Goal: Answer question/provide support

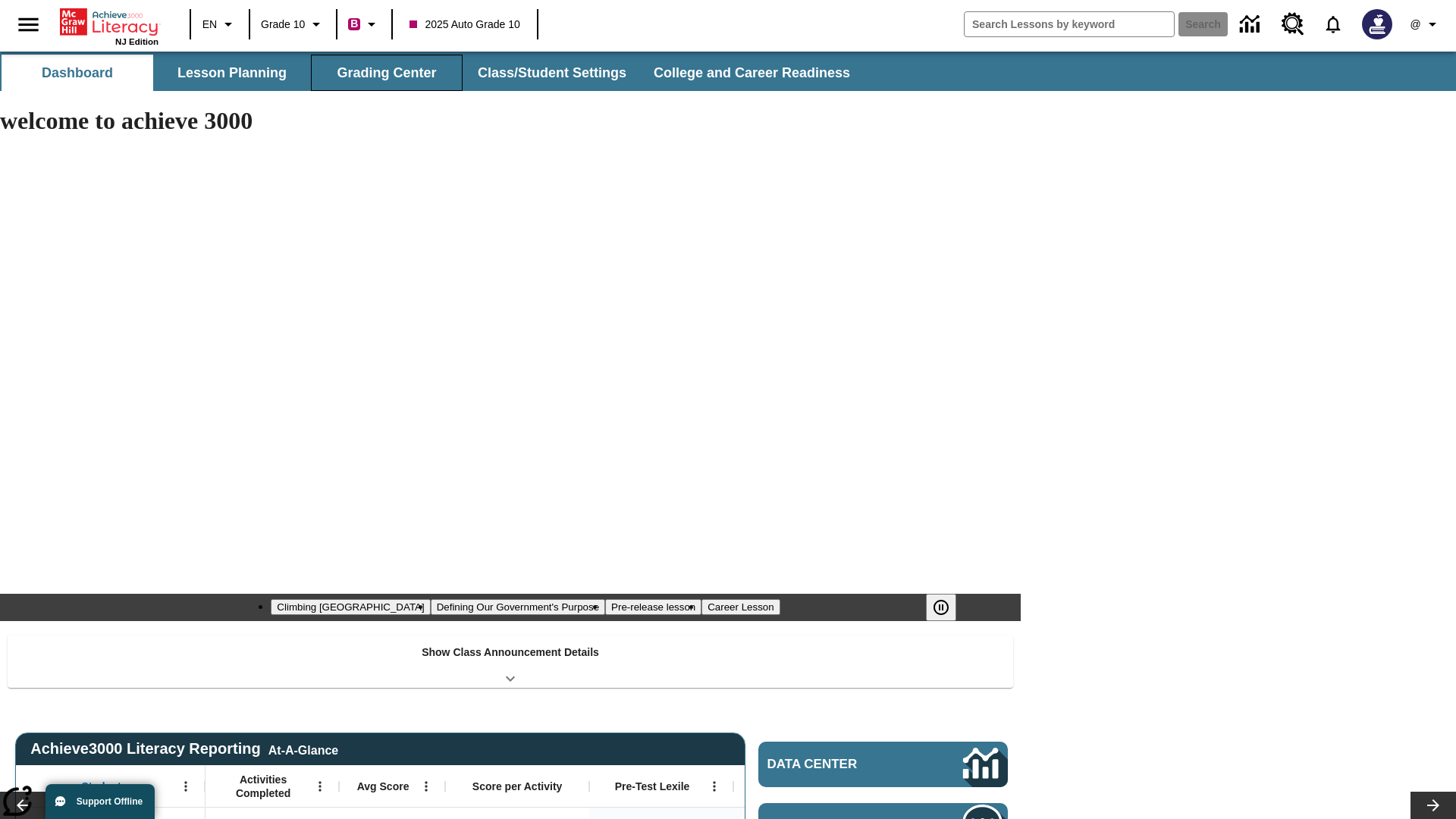
click at [387, 73] on button "Grading Center" at bounding box center [386, 73] width 151 height 37
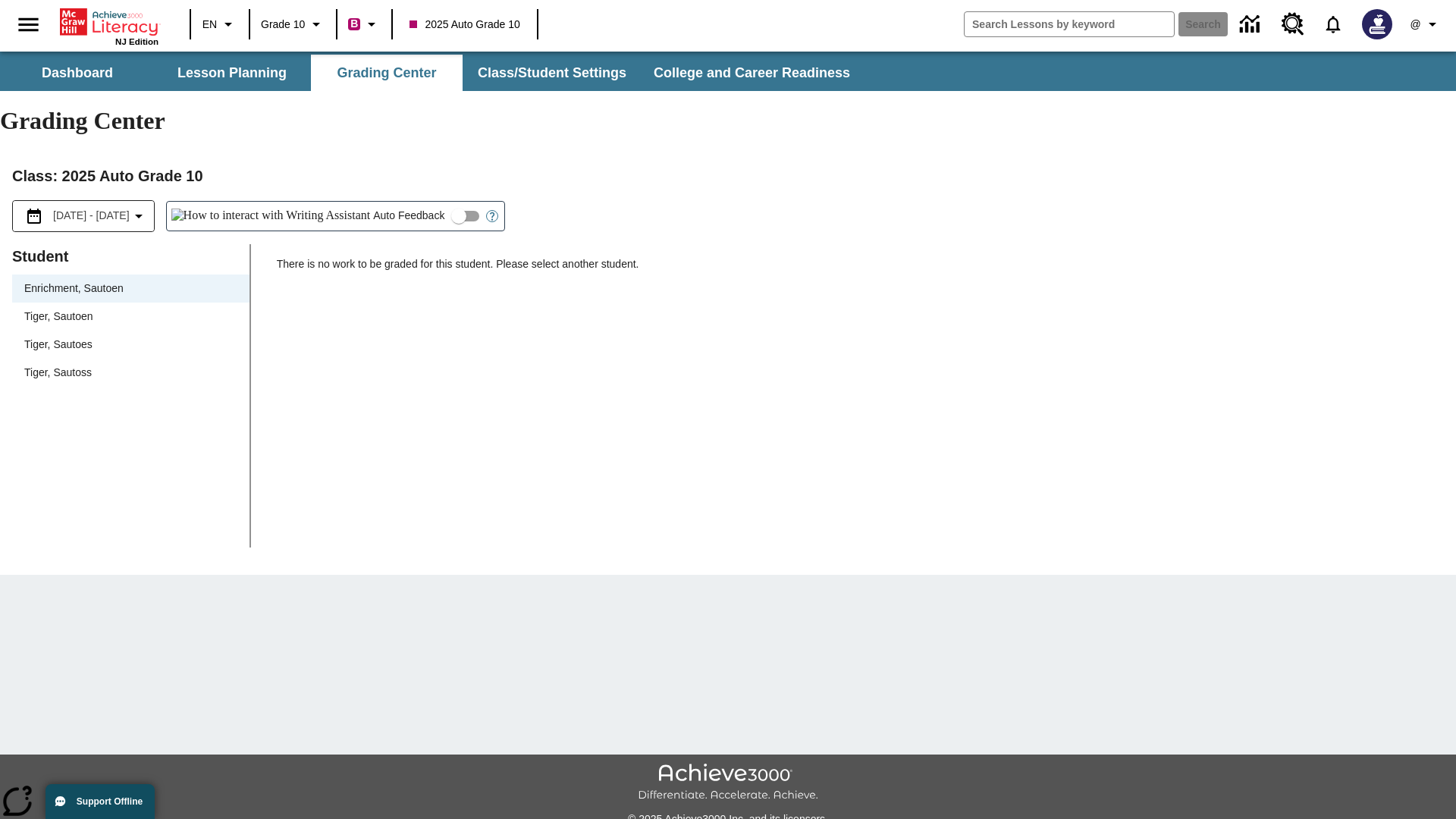
click at [131, 309] on span "Tiger, Sautoen" at bounding box center [130, 316] width 213 height 16
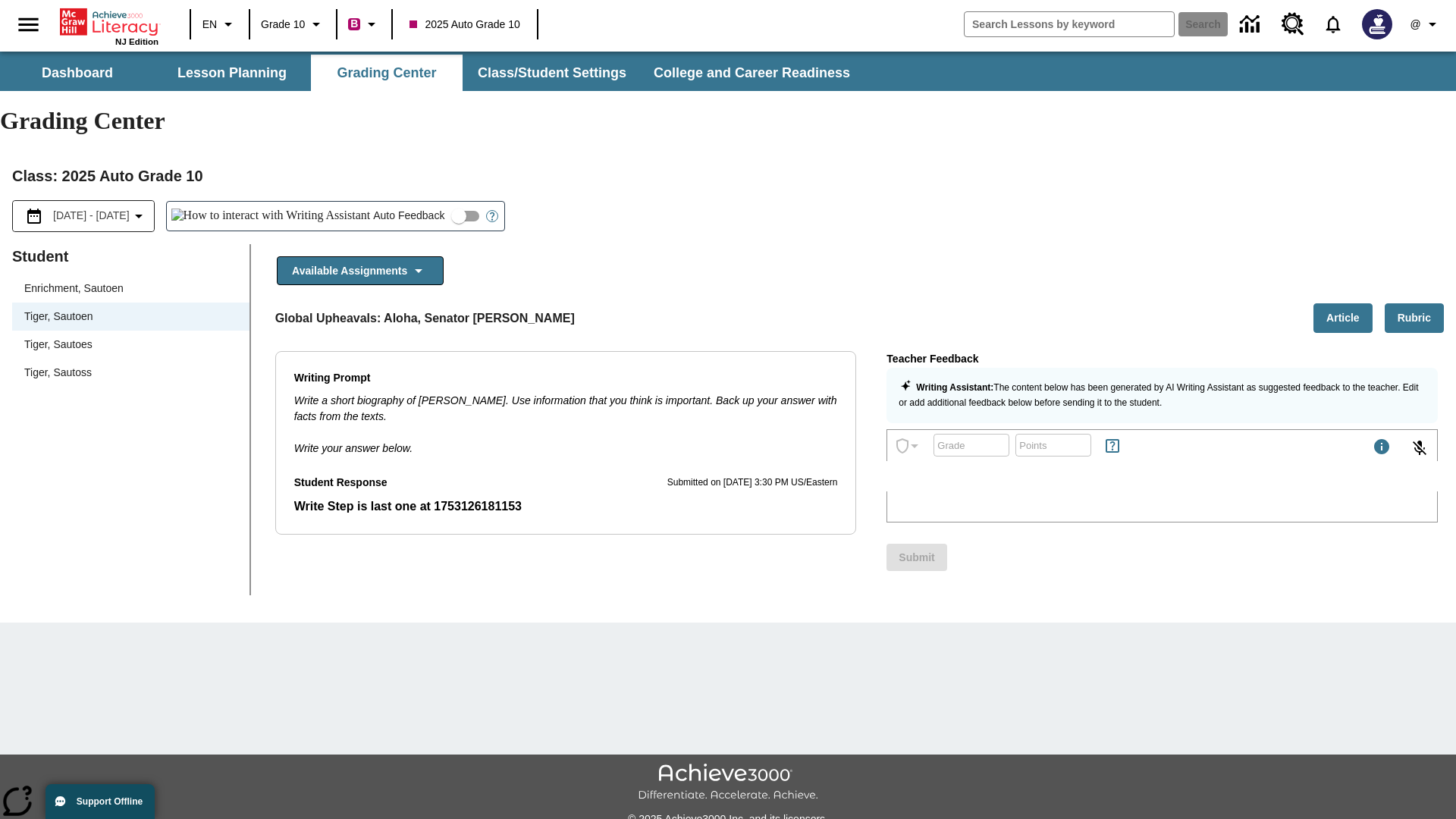
click at [415, 202] on input "Auto Feedback" at bounding box center [458, 216] width 86 height 29
checkbox input "true"
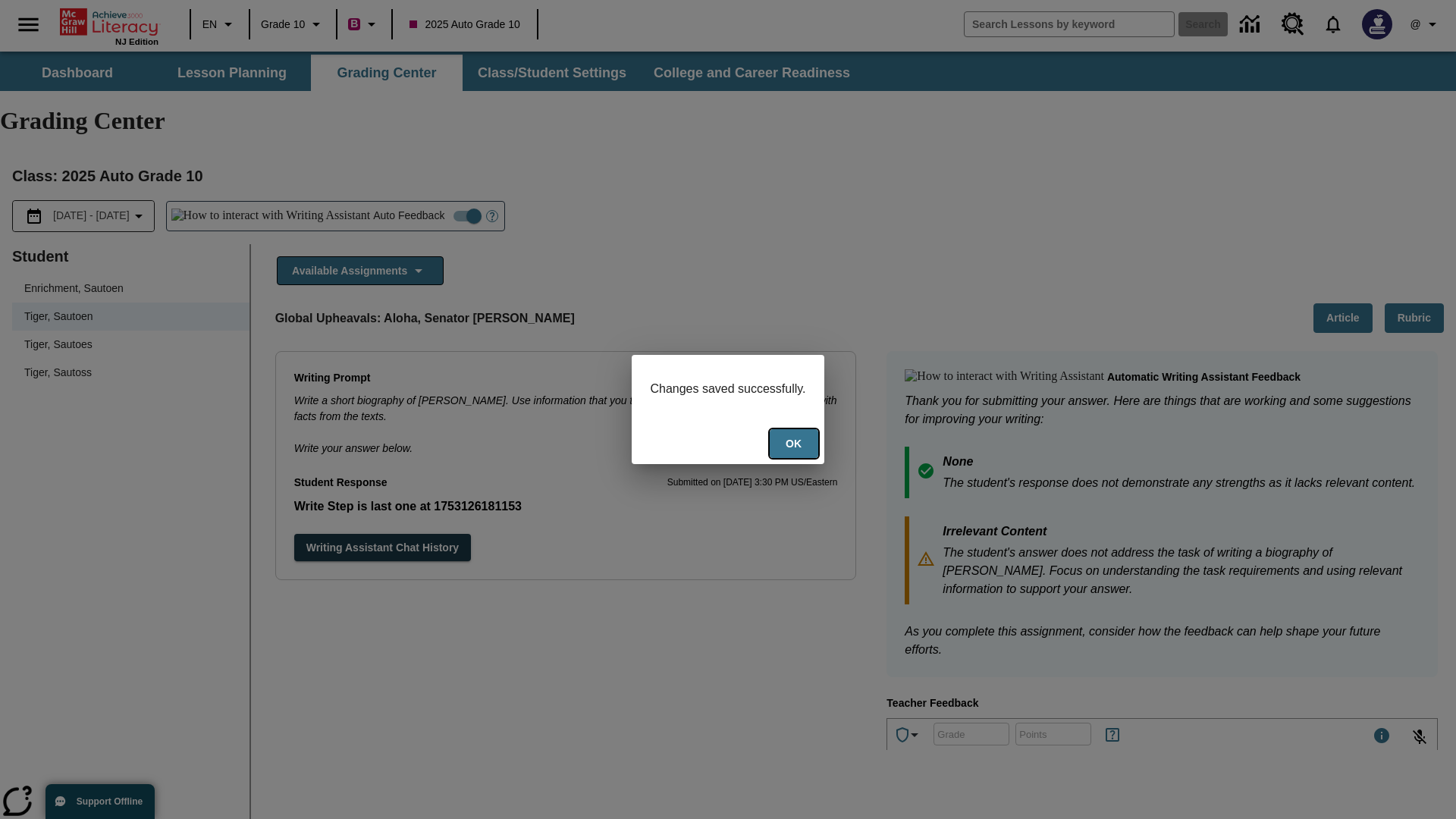
click at [796, 445] on button "Ok" at bounding box center [794, 444] width 49 height 30
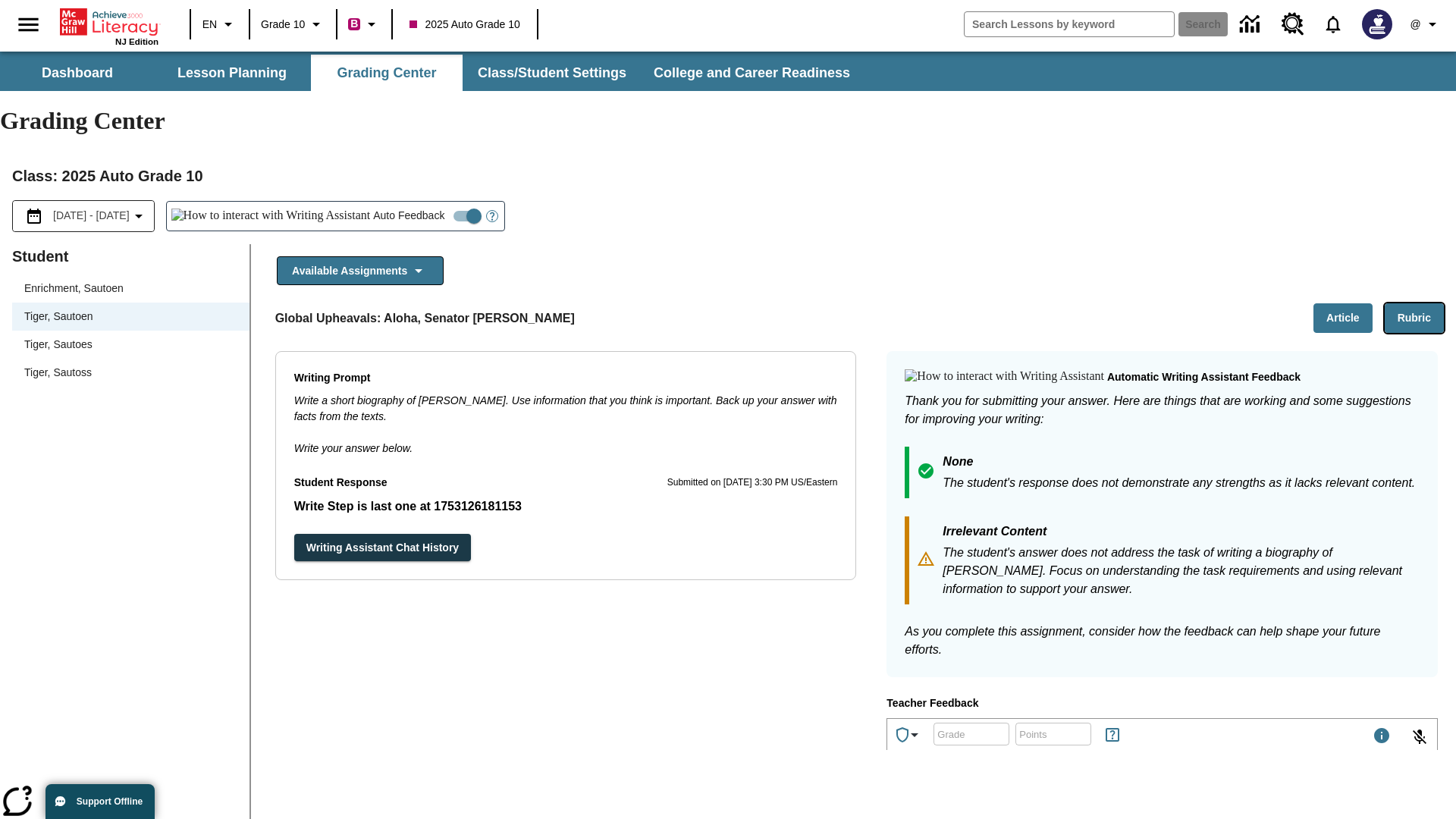
click at [1414, 303] on button "Rubric" at bounding box center [1413, 318] width 59 height 30
click at [1343, 303] on button "Article" at bounding box center [1342, 318] width 59 height 30
click at [220, 24] on icon "Language: EN, Select a language" at bounding box center [227, 24] width 18 height 18
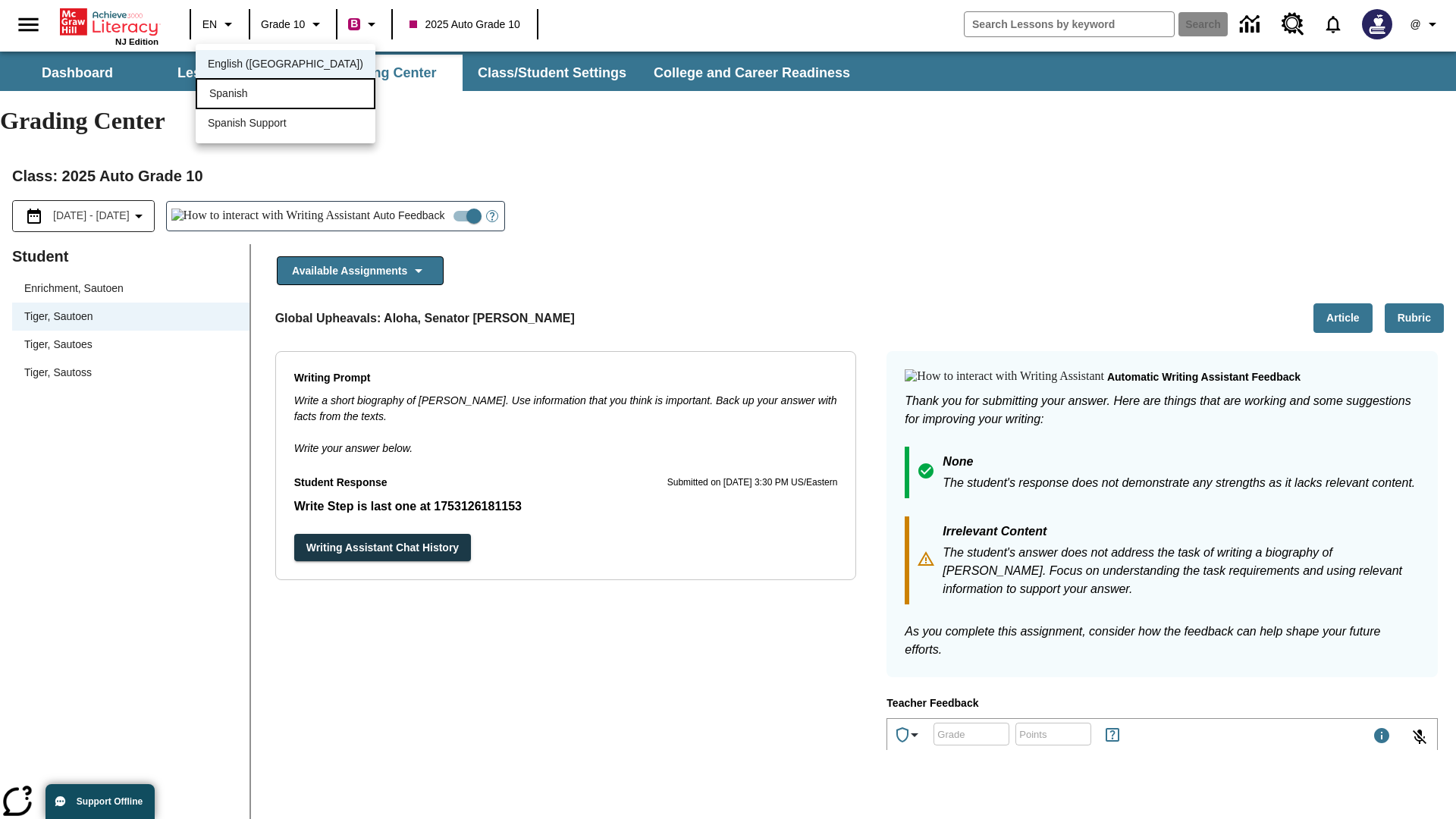
click at [252, 95] on div "Spanish" at bounding box center [285, 93] width 179 height 31
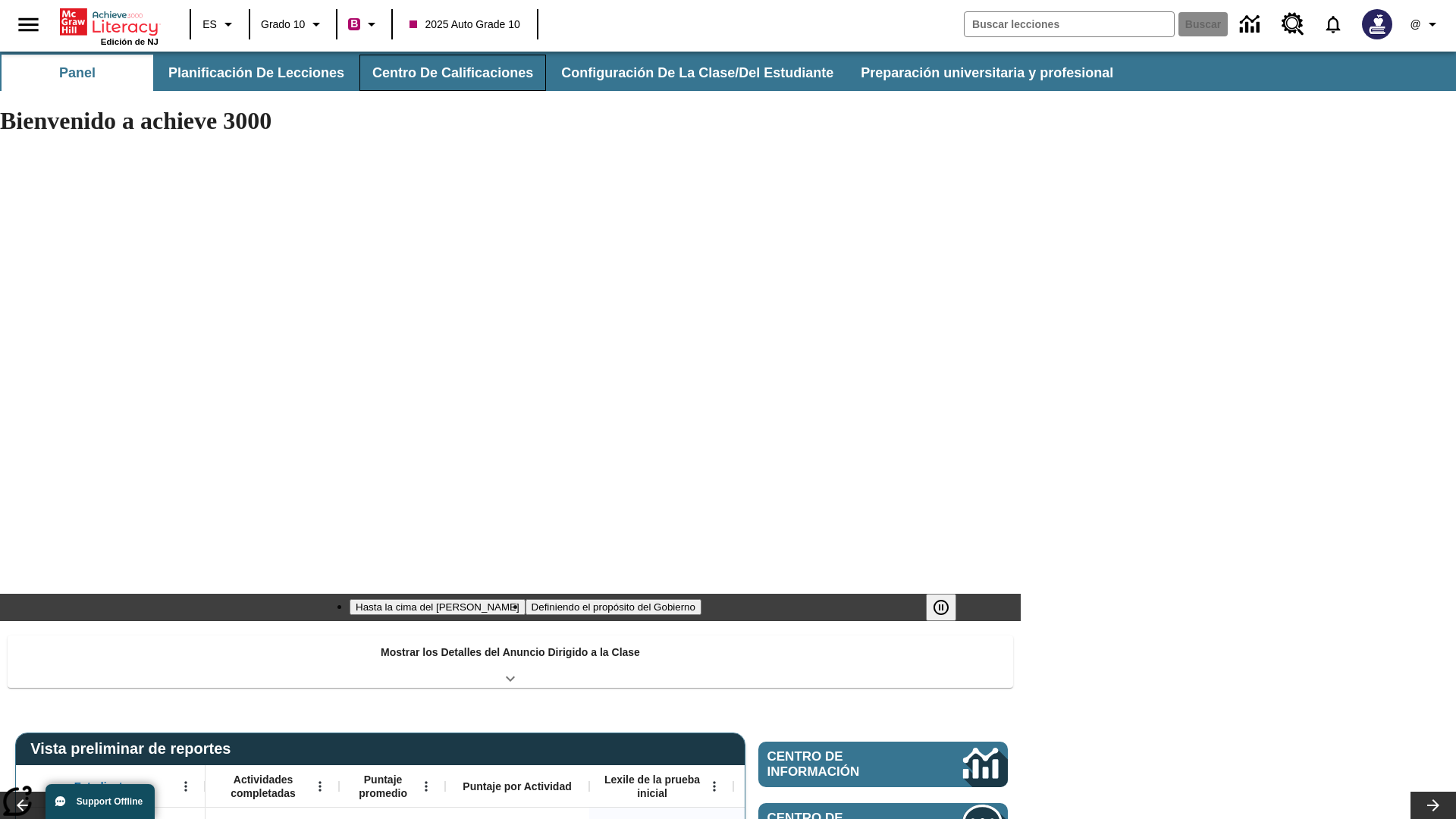
click at [446, 73] on button "Centro de calificaciones" at bounding box center [453, 73] width 186 height 37
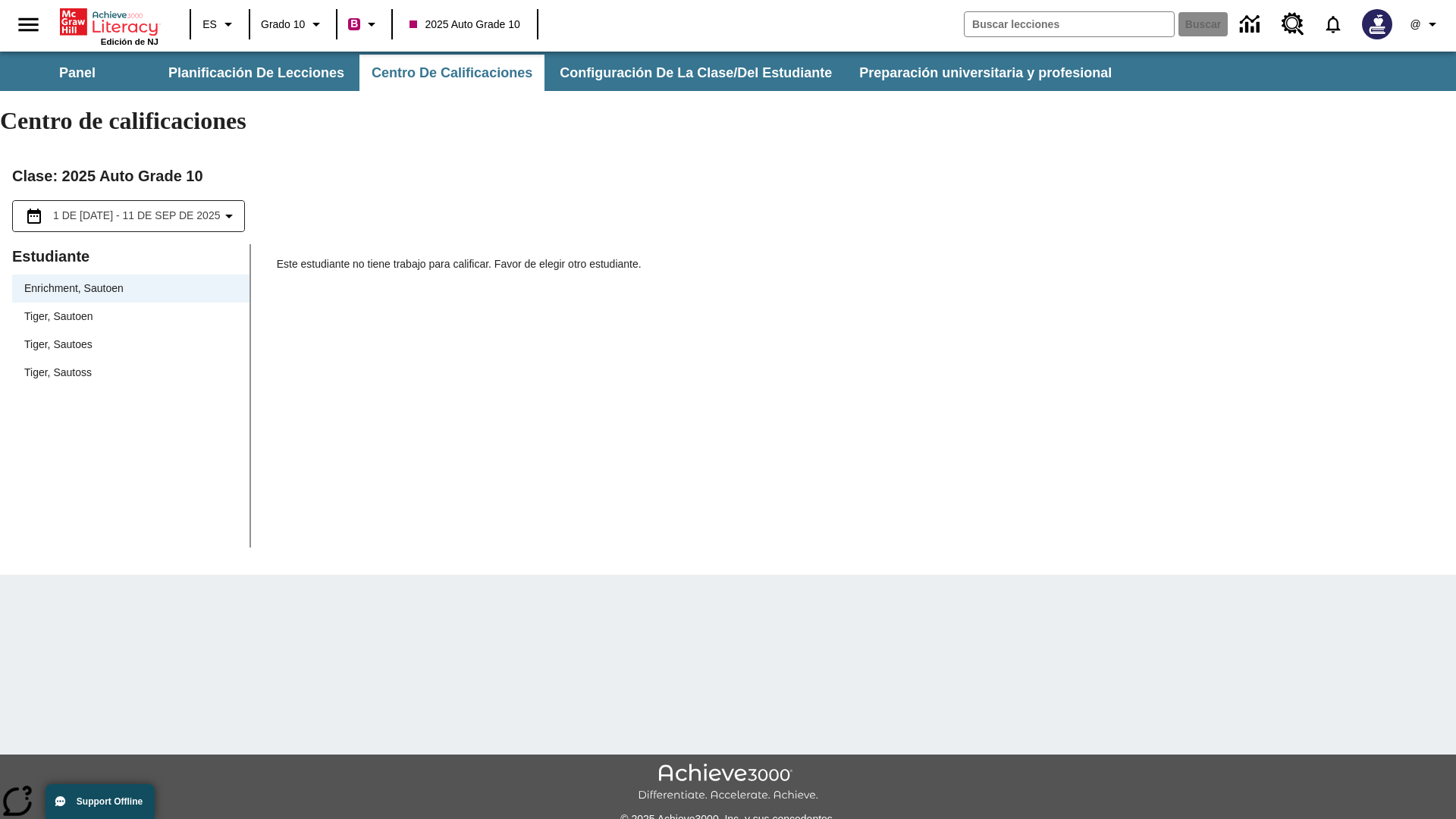
click at [131, 309] on span "Tiger, Sautoen" at bounding box center [130, 316] width 213 height 16
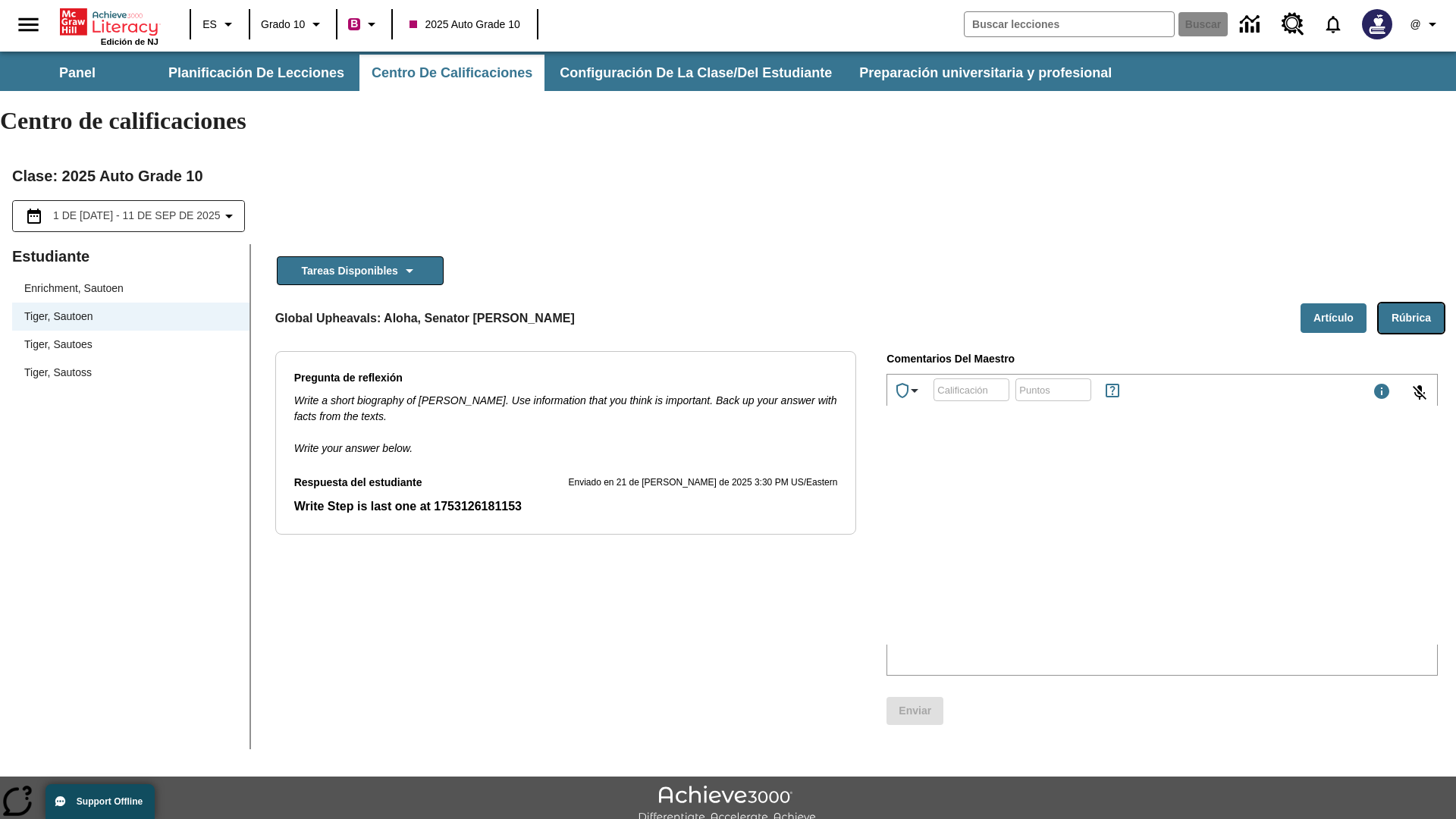
click at [1411, 303] on button "Rúbrica" at bounding box center [1411, 318] width 65 height 30
click at [1333, 303] on button "Artículo" at bounding box center [1333, 318] width 66 height 30
